Goal: Task Accomplishment & Management: Complete application form

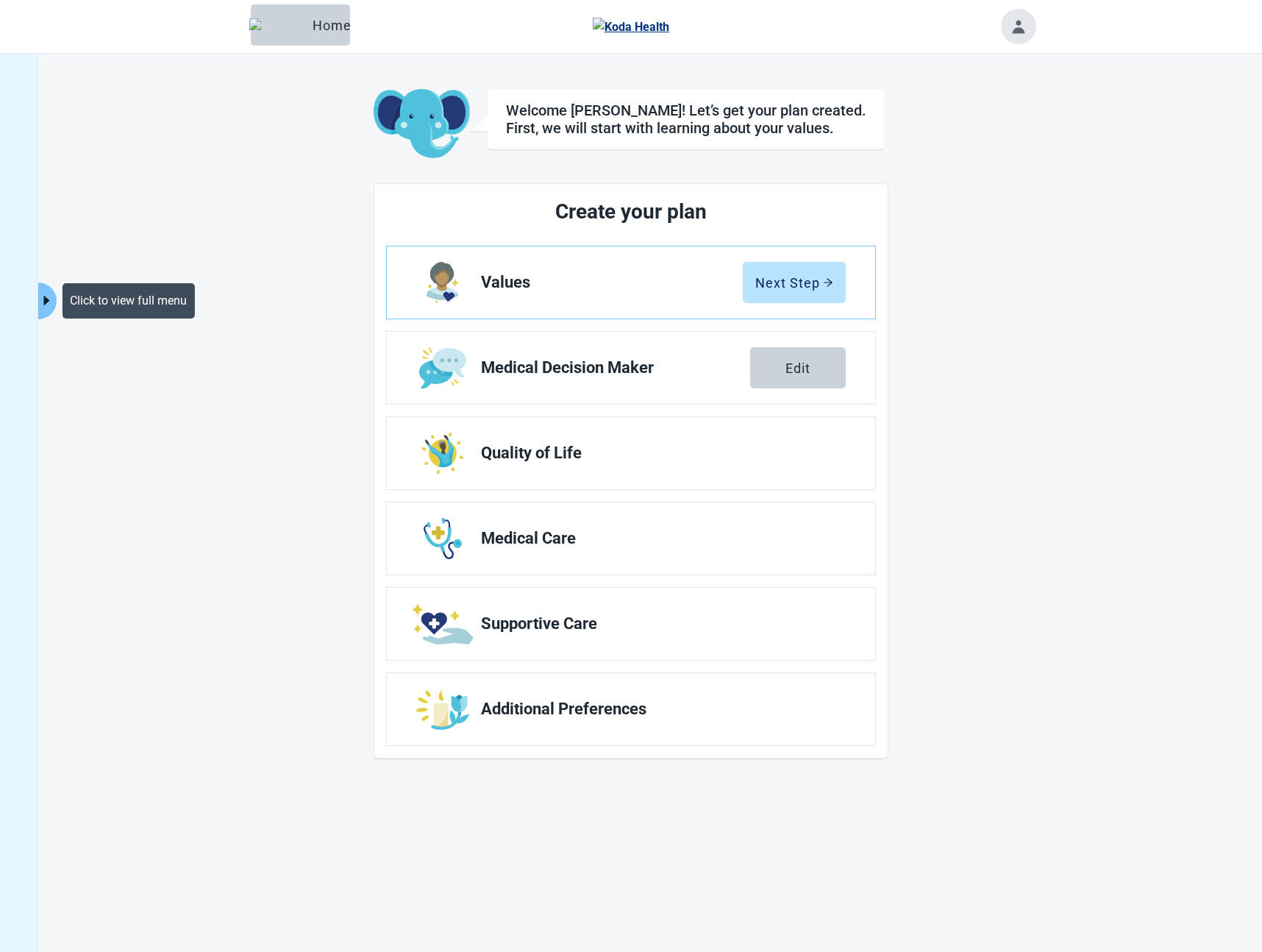
click at [40, 304] on icon "caret-right" at bounding box center [46, 300] width 14 height 14
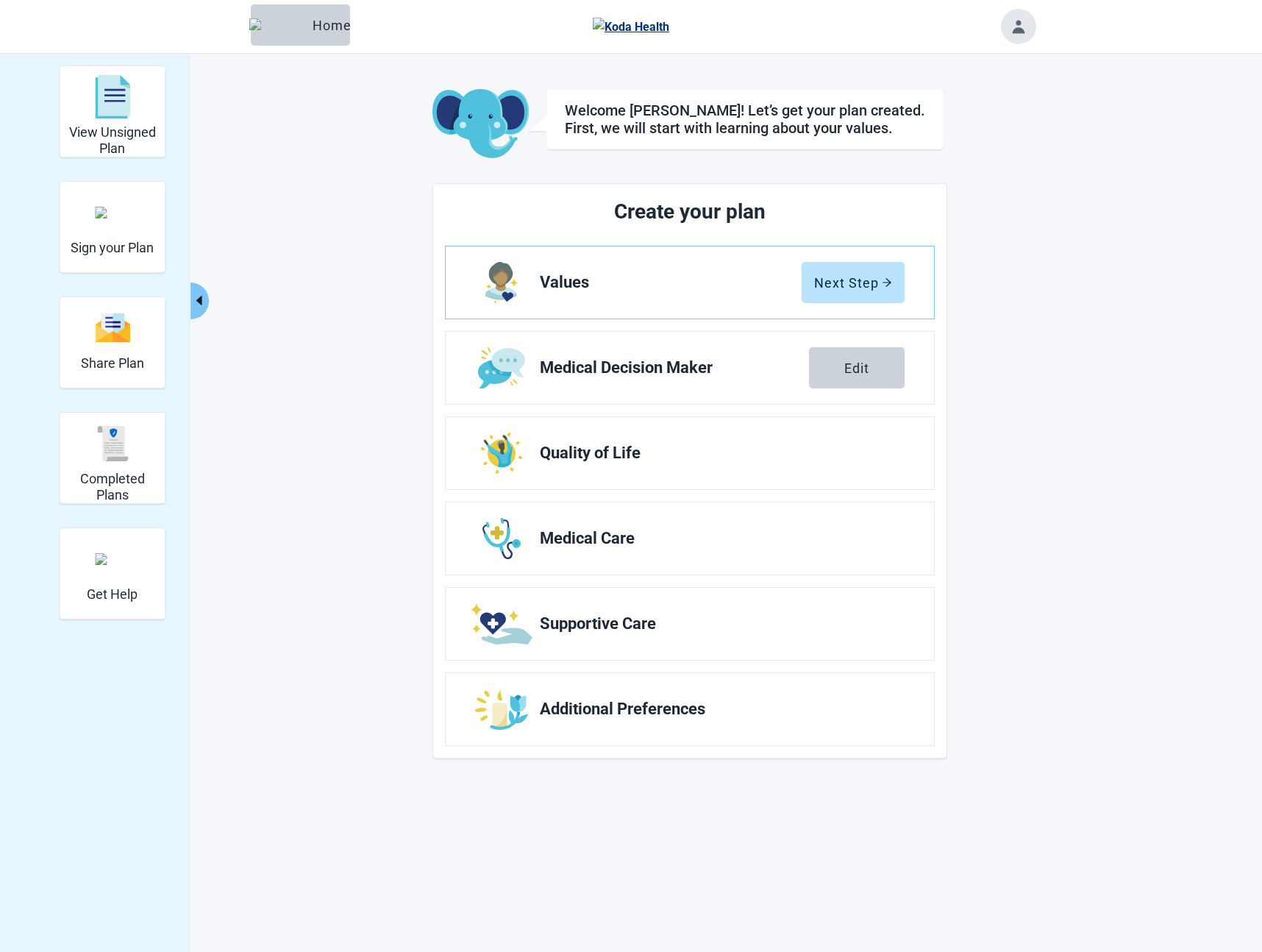
click at [108, 367] on h2 "Share Plan" at bounding box center [112, 363] width 63 height 16
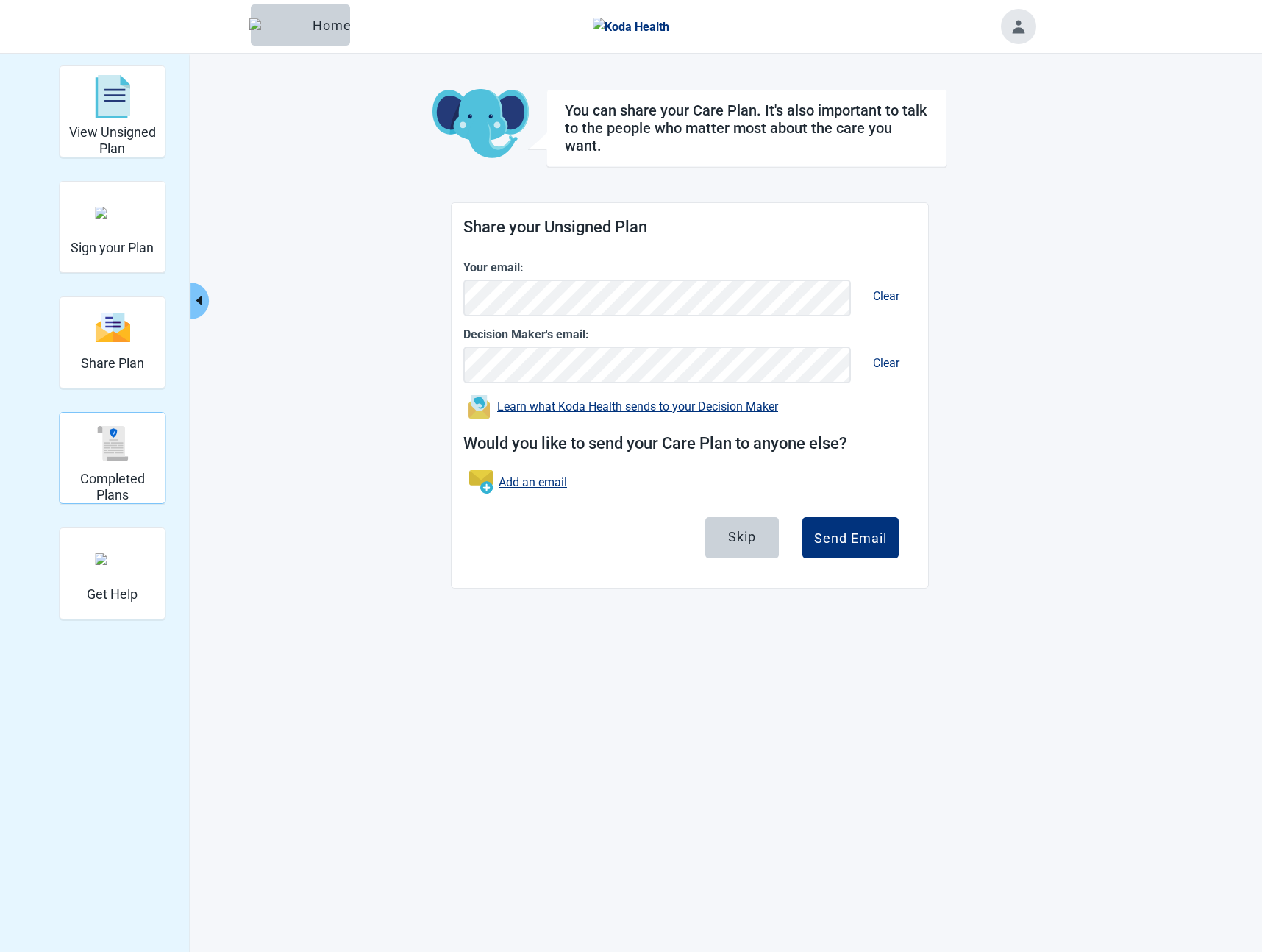
click at [114, 434] on img "Completed Plans" at bounding box center [111, 443] width 35 height 35
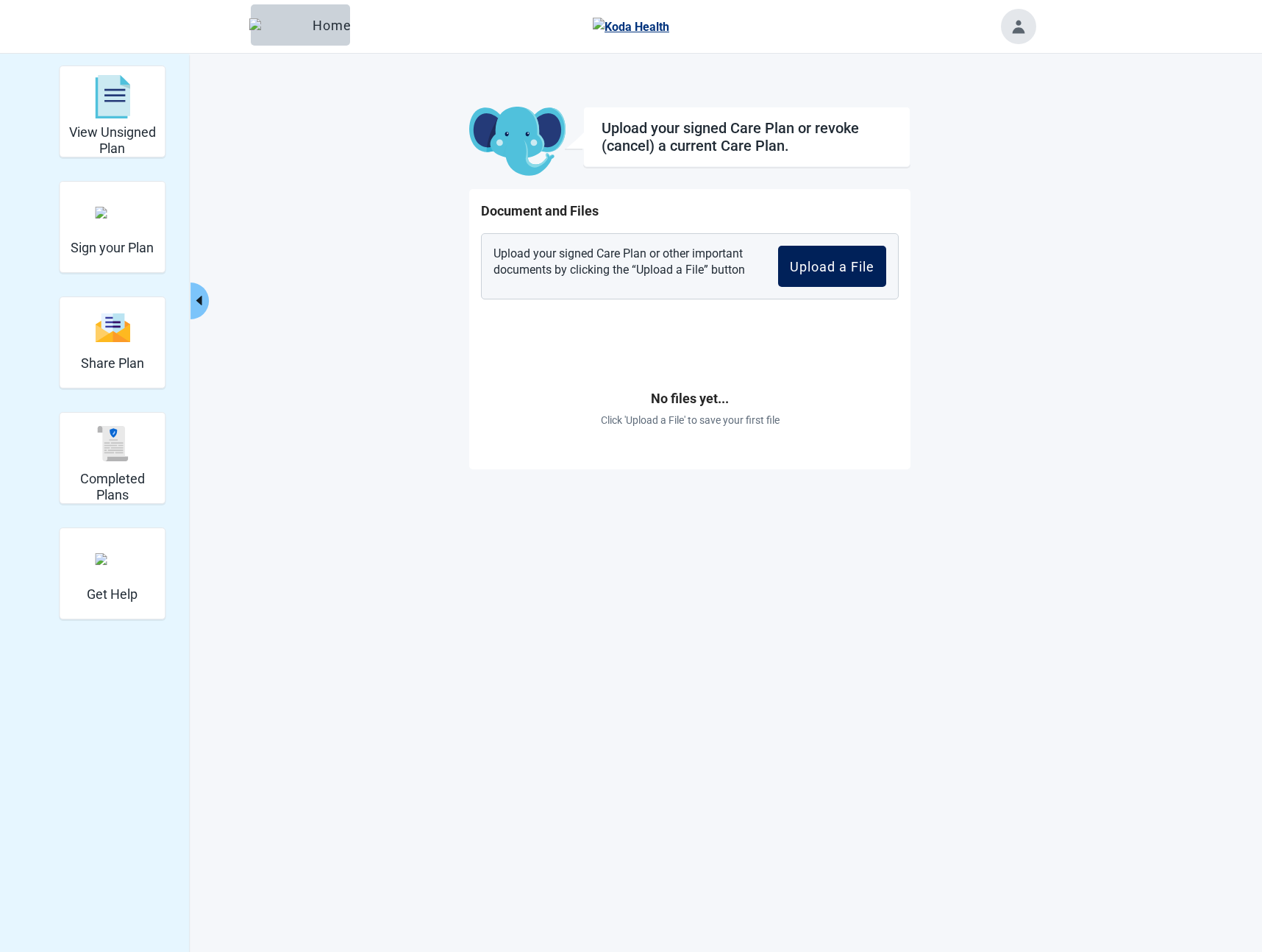
click at [860, 268] on div "Upload a File" at bounding box center [832, 266] width 85 height 15
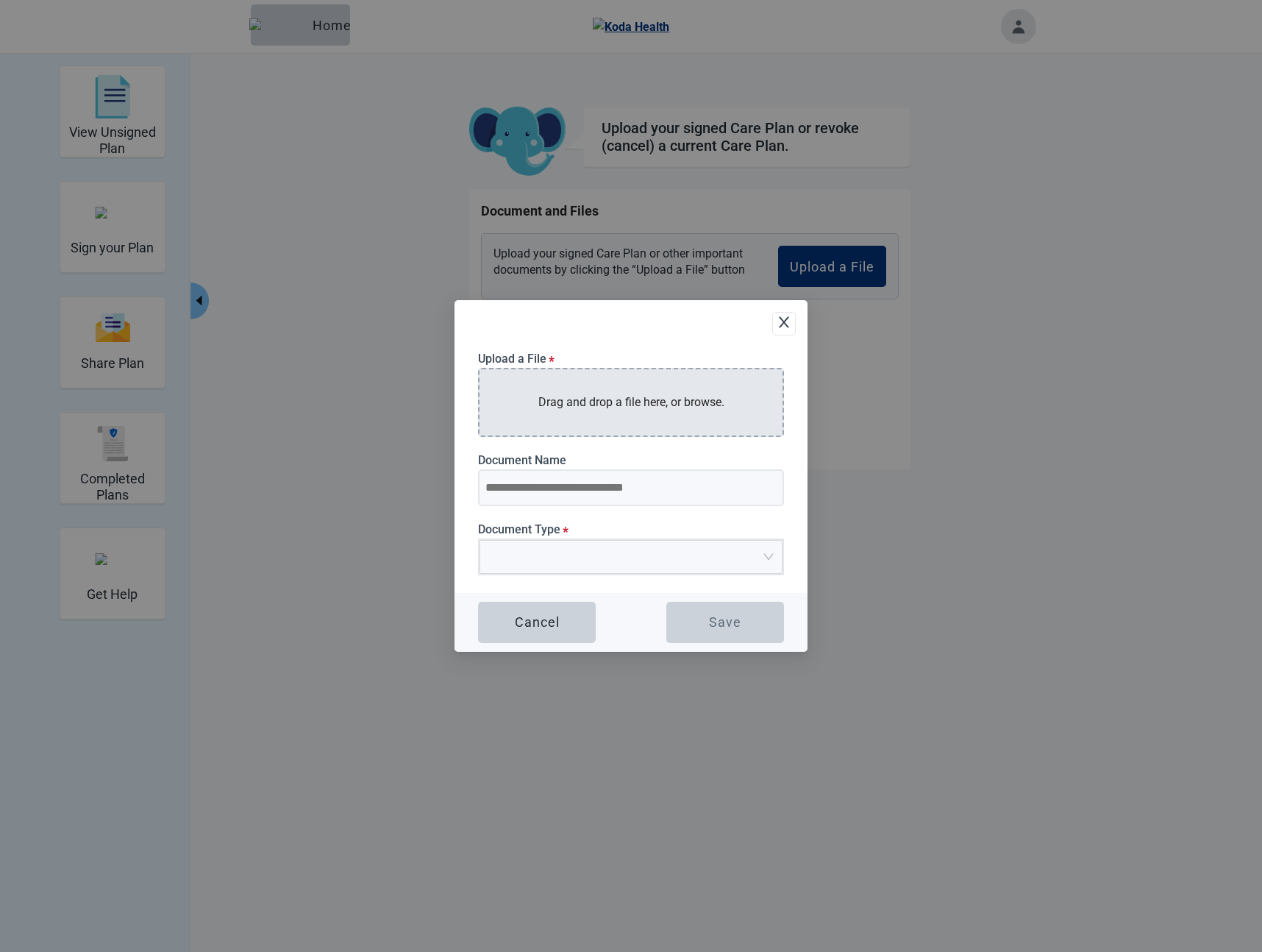
click at [640, 397] on p "Drag and drop a file here, or browse." at bounding box center [631, 401] width 186 height 18
type input "**********"
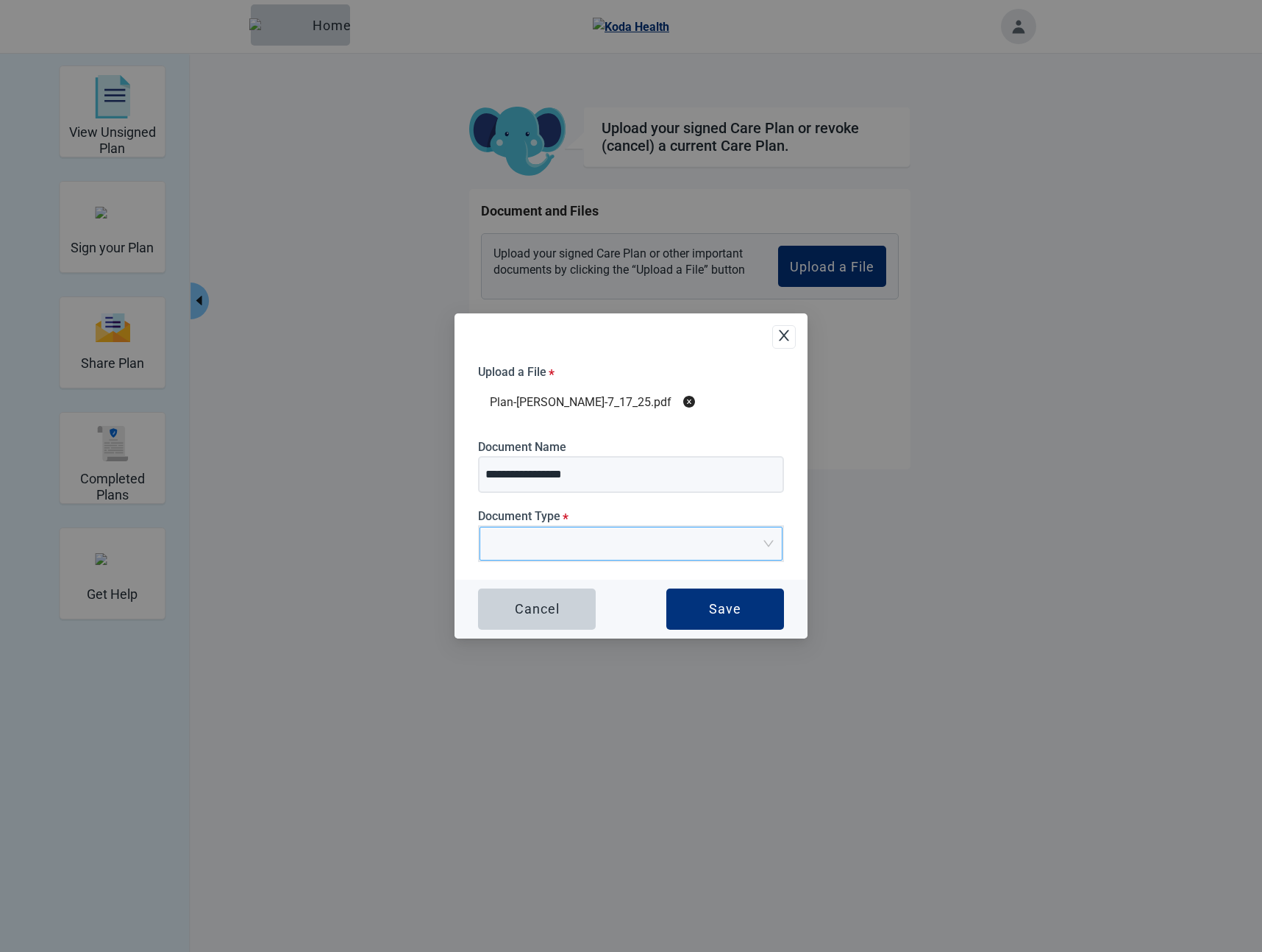
click at [669, 555] on span "Upload Plan Attachment" at bounding box center [625, 543] width 275 height 32
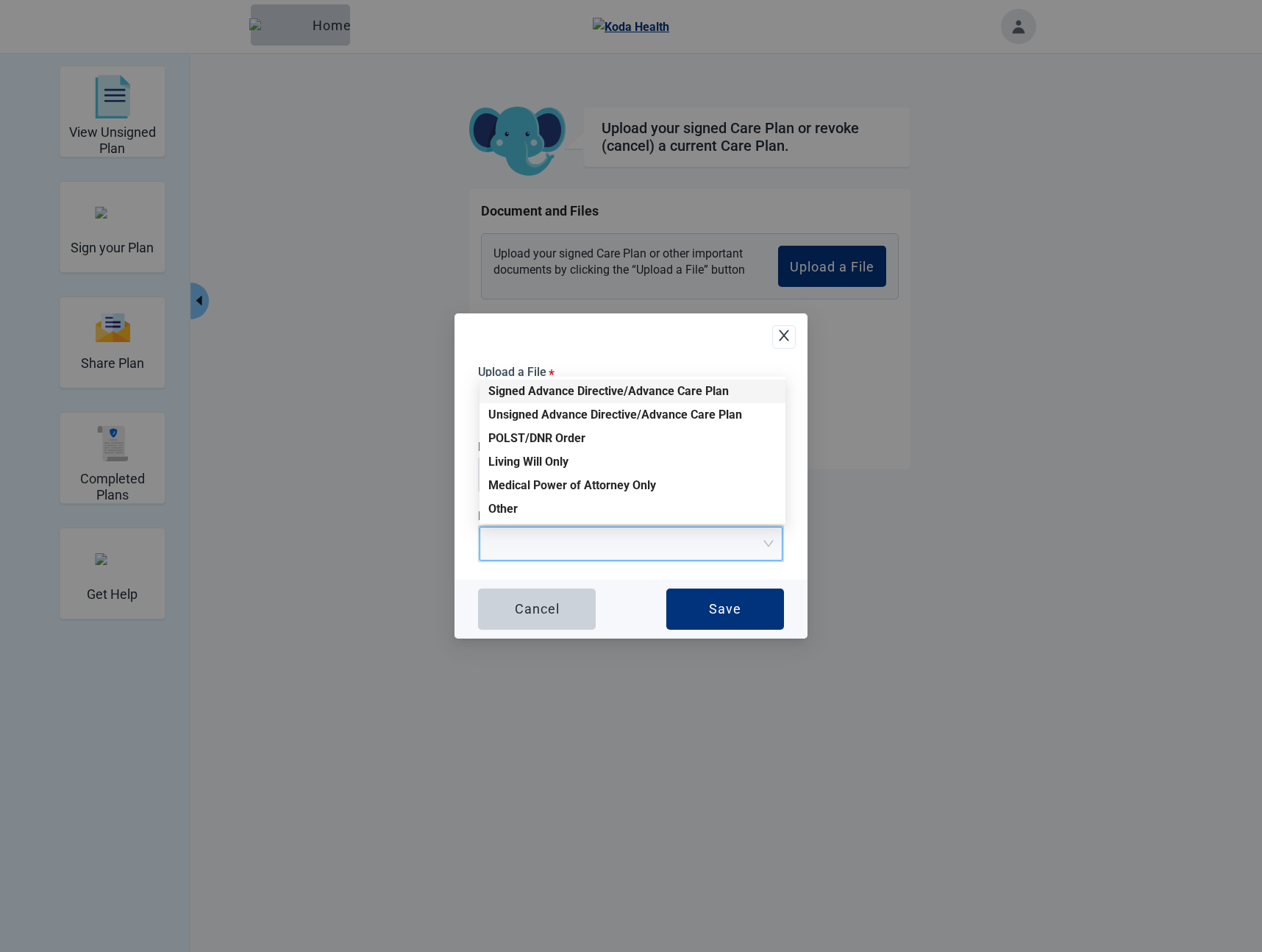
click at [594, 393] on div "Signed Advance Directive/Advance Care Plan" at bounding box center [632, 391] width 288 height 16
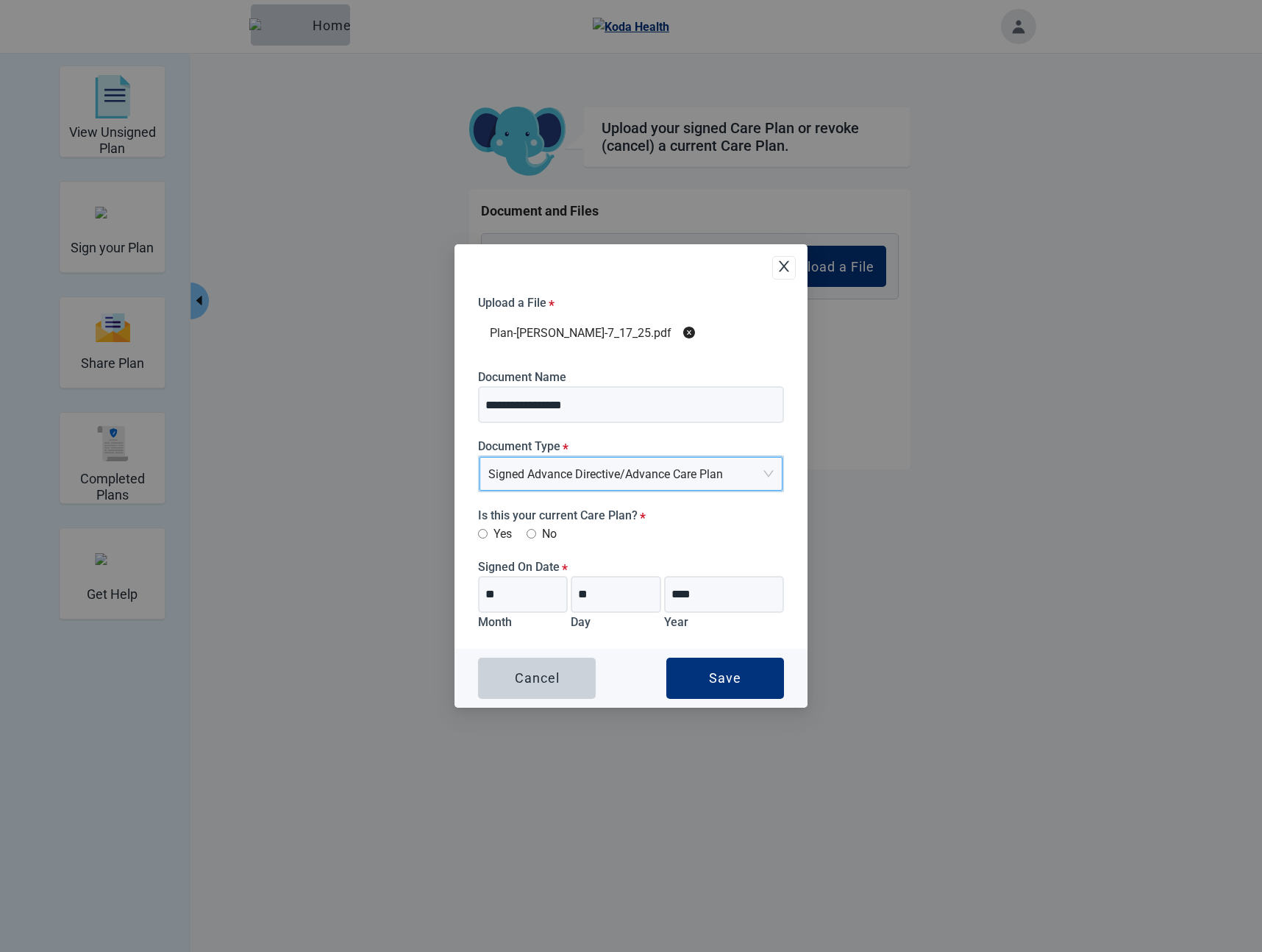
click at [498, 533] on label "Yes" at bounding box center [495, 533] width 34 height 18
click at [718, 677] on div "Save" at bounding box center [725, 678] width 32 height 15
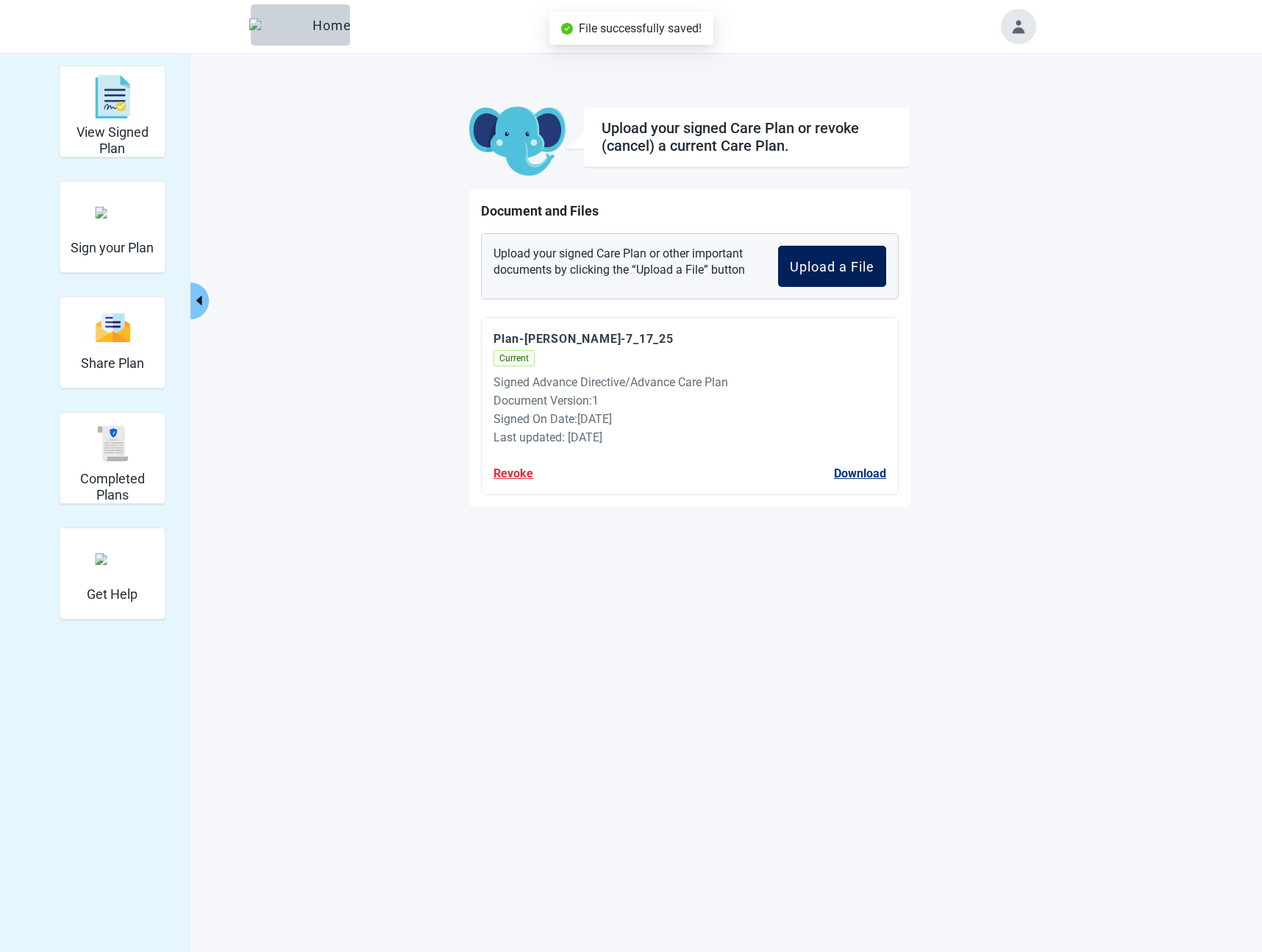
click at [815, 251] on button "Upload a File" at bounding box center [832, 266] width 108 height 42
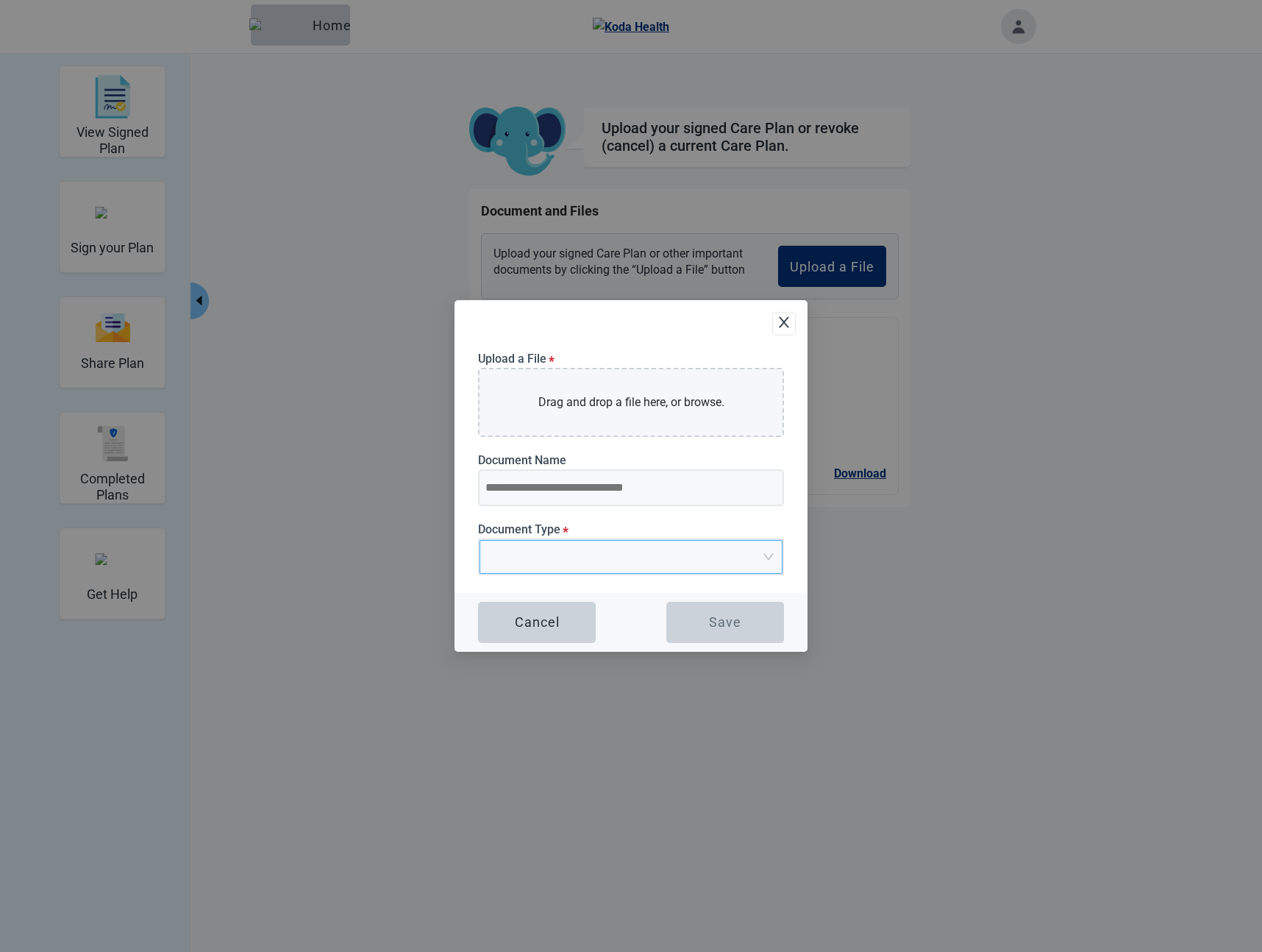
click at [544, 550] on input "Document Type *" at bounding box center [625, 551] width 275 height 22
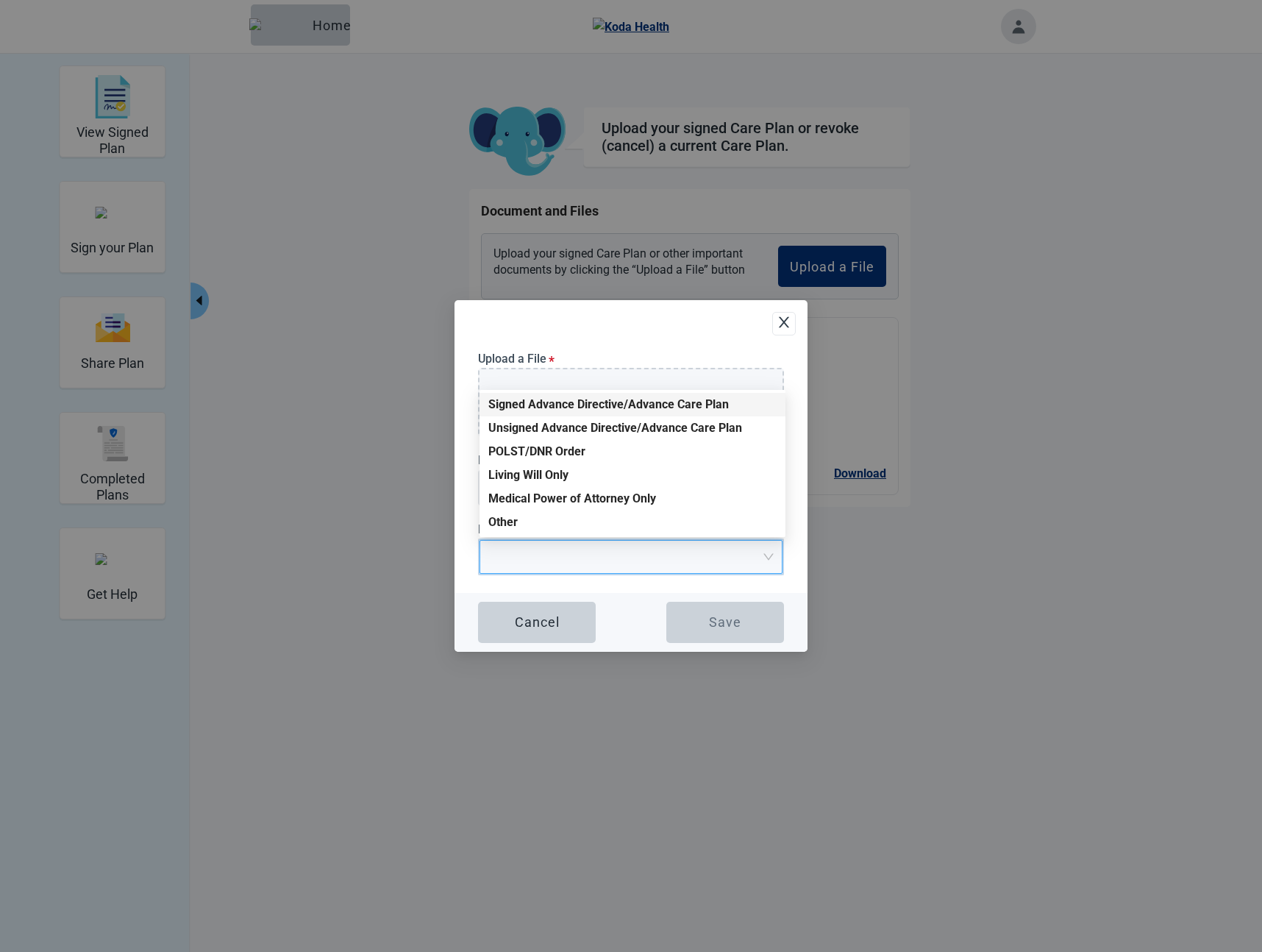
click at [534, 400] on div "Signed Advance Directive/Advance Care Plan" at bounding box center [632, 404] width 288 height 16
